Goal: Navigation & Orientation: Go to known website

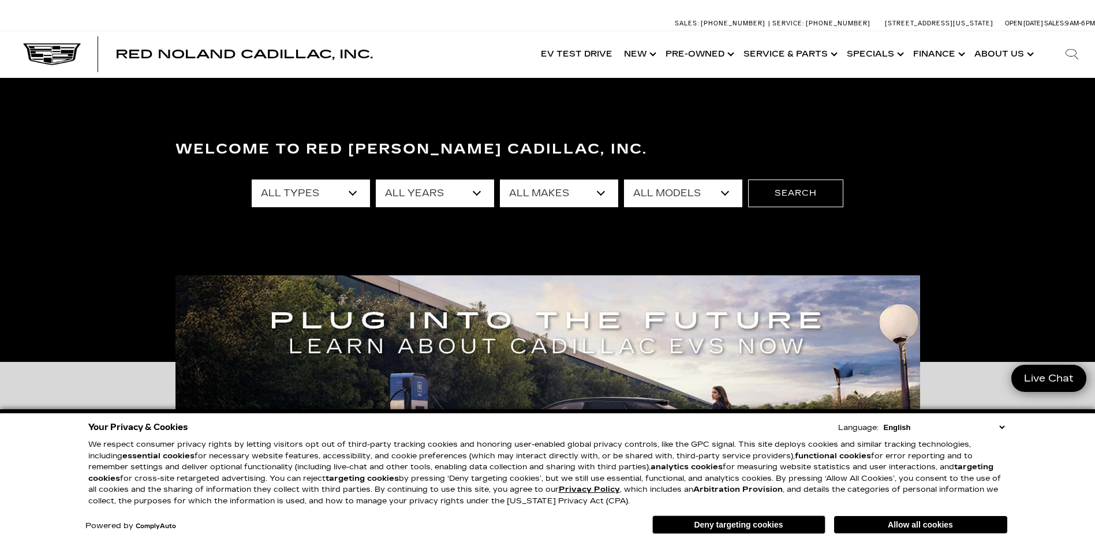
click at [1001, 427] on select "English Spanish / Español English / [GEOGRAPHIC_DATA] Korean / 한국어 Vietnamese /…" at bounding box center [944, 427] width 126 height 11
click at [991, 433] on div "Your Privacy & Cookies Language: English Spanish / Español English / [GEOGRAPHI…" at bounding box center [547, 427] width 919 height 16
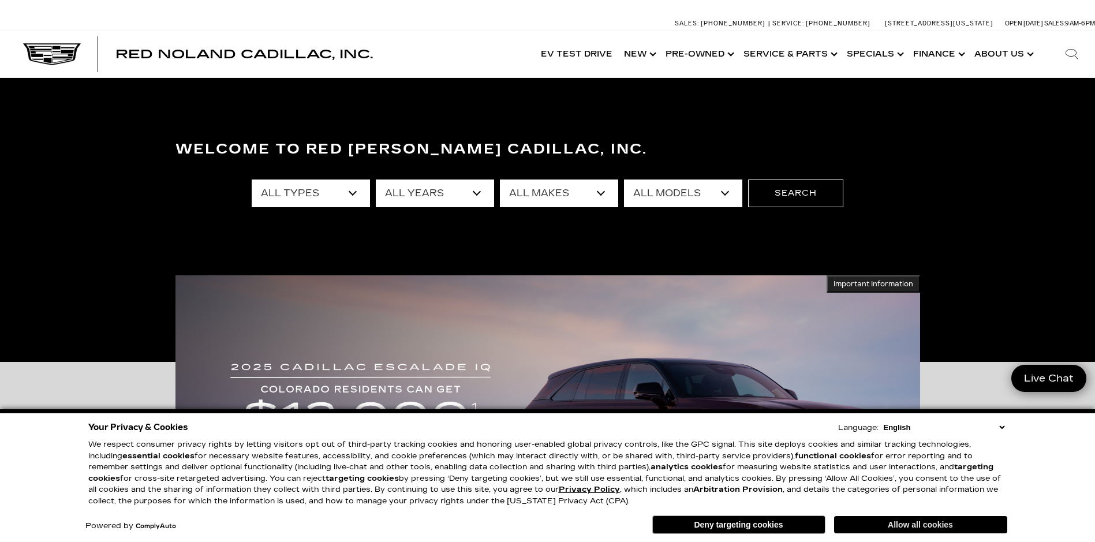
click at [929, 529] on button "Allow all cookies" at bounding box center [920, 524] width 173 height 17
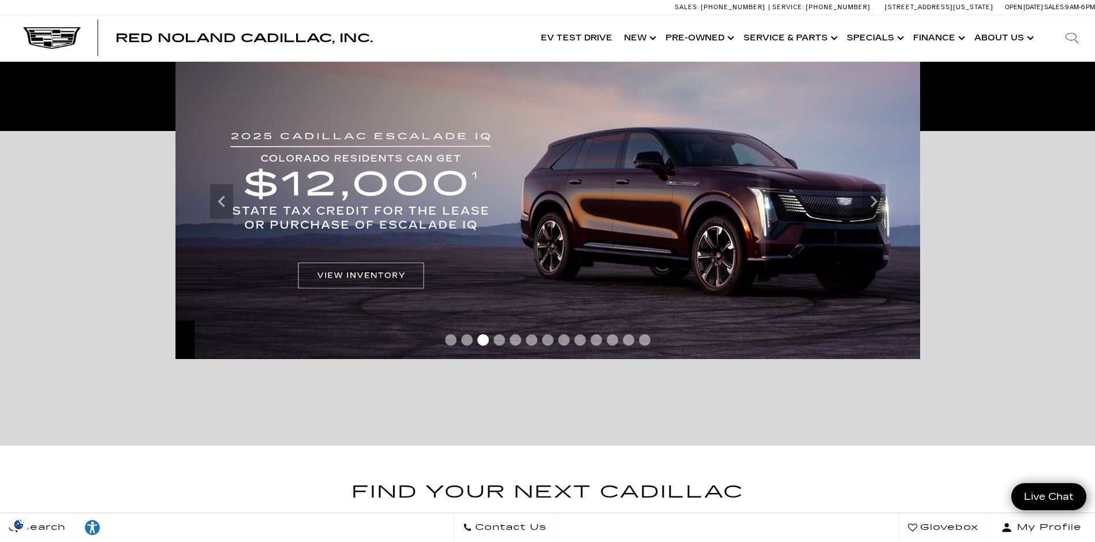
scroll to position [346, 0]
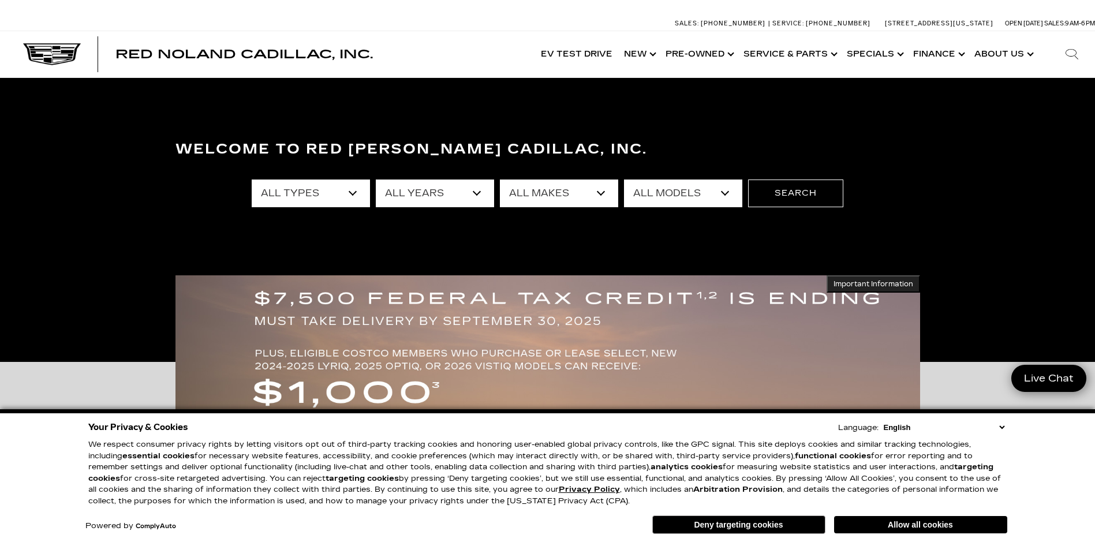
click at [935, 534] on div "Your Privacy & Cookies Language: English Spanish / Español English / [GEOGRAPHI…" at bounding box center [547, 478] width 923 height 122
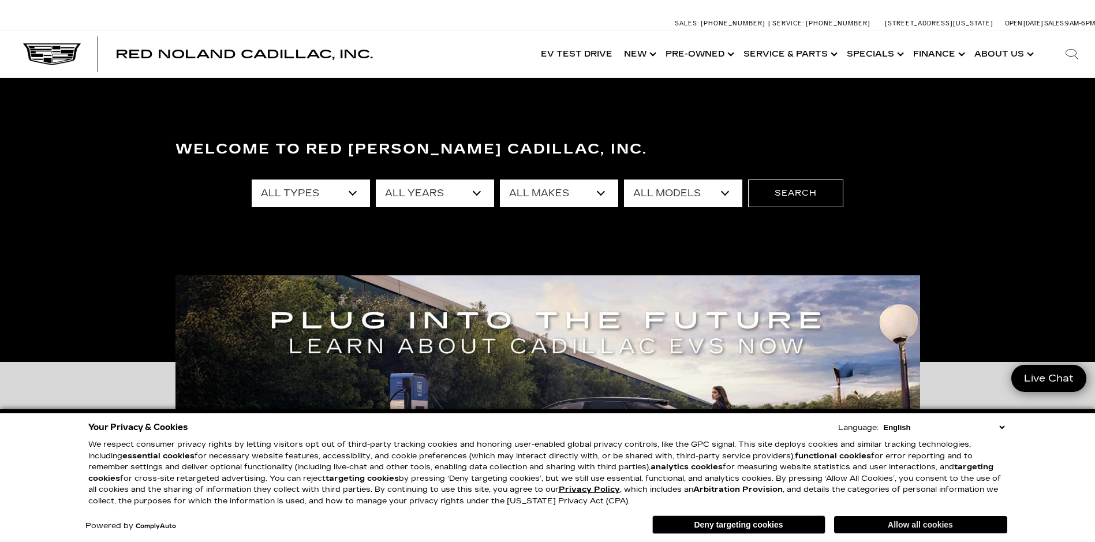
click at [937, 521] on button "Allow all cookies" at bounding box center [920, 524] width 173 height 17
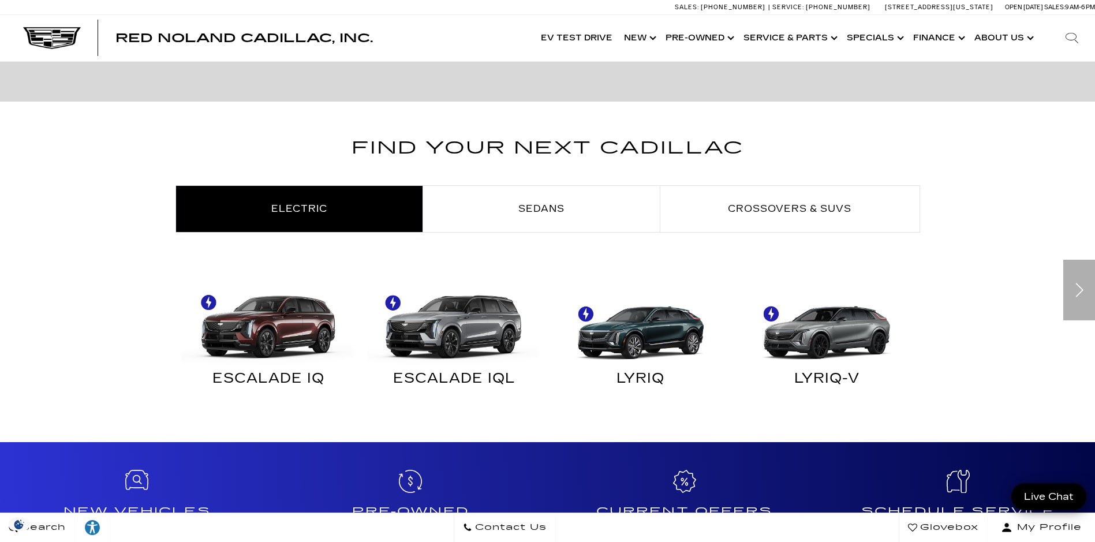
scroll to position [635, 0]
